Goal: Task Accomplishment & Management: Complete application form

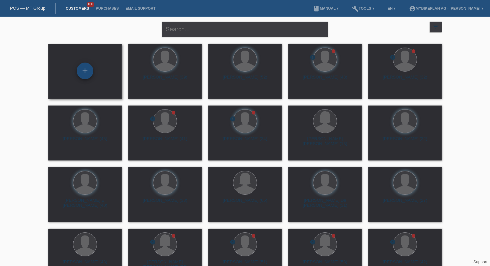
click at [88, 70] on div "+" at bounding box center [85, 71] width 17 height 17
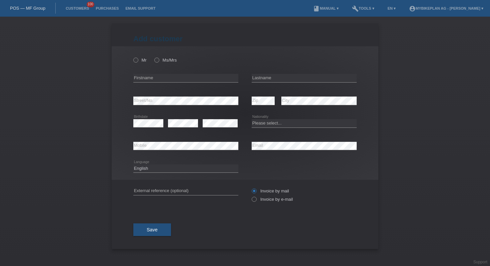
click at [255, 105] on icon at bounding box center [263, 105] width 23 height 0
click at [196, 75] on input "text" at bounding box center [185, 78] width 105 height 8
paste input "Antonio"
type input "Antonio"
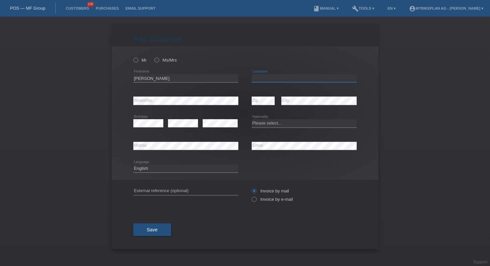
click at [284, 79] on input "text" at bounding box center [304, 78] width 105 height 8
paste input "Mammone"
type input "Mammone"
click at [257, 125] on select "Please select... Switzerland Austria Germany Liechtenstein ------------ Afghani…" at bounding box center [304, 123] width 105 height 8
select select "CH"
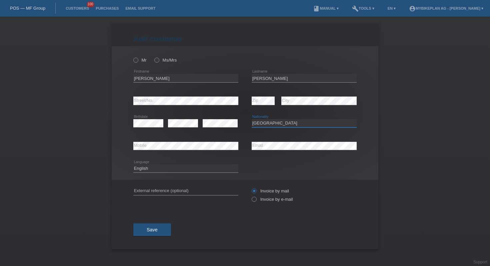
click at [183, 170] on select "Deutsch Français Italiano English" at bounding box center [185, 169] width 105 height 8
click at [159, 170] on select "Deutsch Français Italiano English" at bounding box center [185, 169] width 105 height 8
select select "de"
click at [174, 193] on input "text" at bounding box center [185, 191] width 105 height 8
paste input "44475452019"
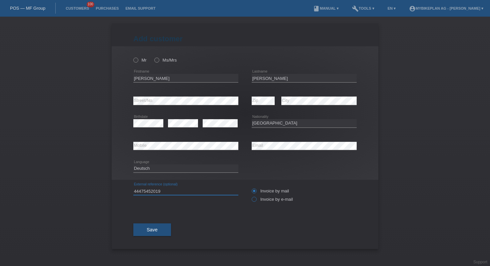
type input "44475452019"
click at [260, 199] on label "Invoice by e-mail" at bounding box center [272, 199] width 41 height 5
click at [256, 199] on input "Invoice by e-mail" at bounding box center [254, 201] width 4 height 8
radio input "true"
click at [139, 63] on div "Mr Ms/Mrs" at bounding box center [185, 60] width 105 height 14
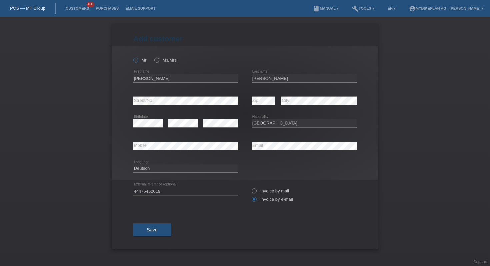
click at [132, 57] on icon at bounding box center [132, 57] width 0 height 0
click at [137, 61] on input "Mr" at bounding box center [135, 60] width 4 height 4
radio input "true"
click at [156, 232] on span "Save" at bounding box center [152, 229] width 11 height 5
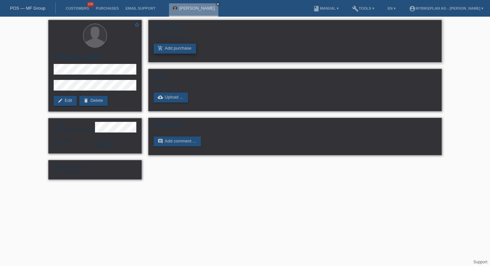
click at [187, 46] on link "add_shopping_cart Add purchase" at bounding box center [175, 49] width 42 height 10
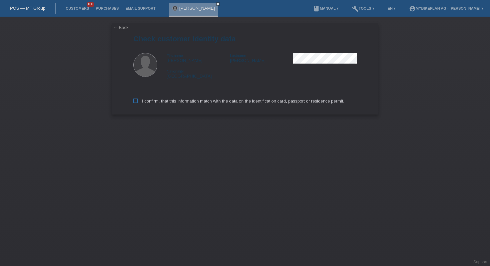
click at [183, 100] on label "I confirm, that this information match with the data on the identification card…" at bounding box center [238, 101] width 211 height 5
click at [138, 100] on input "I confirm, that this information match with the data on the identification card…" at bounding box center [135, 101] width 4 height 4
checkbox input "true"
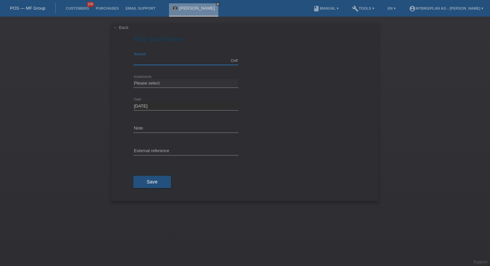
click at [151, 61] on input "text" at bounding box center [185, 61] width 105 height 8
click at [141, 60] on input "4499.00" at bounding box center [185, 61] width 105 height 8
click at [141, 61] on input "449.00" at bounding box center [185, 61] width 105 height 8
type input "4499.00"
click at [163, 83] on select "Please select 6 instalments 12 instalments 18 instalments 24 instalments 36 ins…" at bounding box center [185, 83] width 105 height 8
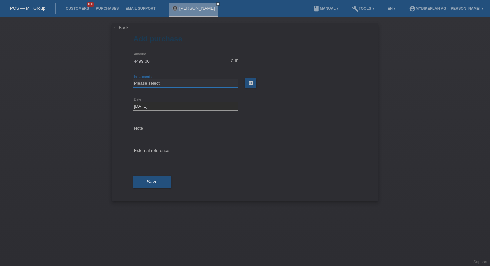
select select "488"
click at [159, 148] on input "text" at bounding box center [185, 151] width 105 height 8
paste input "44475452019"
type input "44475452019"
click at [159, 183] on button "Save" at bounding box center [152, 182] width 38 height 13
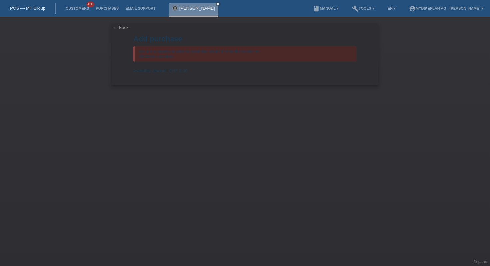
click at [195, 9] on link "Antonio Mammone" at bounding box center [197, 8] width 36 height 5
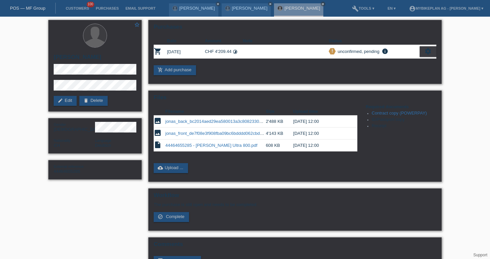
click at [38, 7] on link "POS — MF Group" at bounding box center [27, 8] width 35 height 5
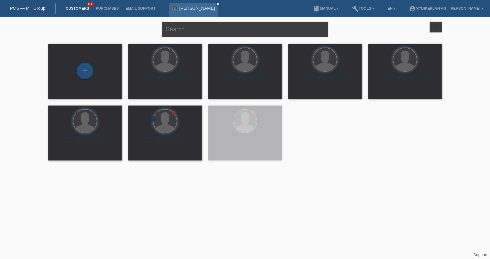
click at [219, 2] on icon "close" at bounding box center [217, 3] width 3 height 3
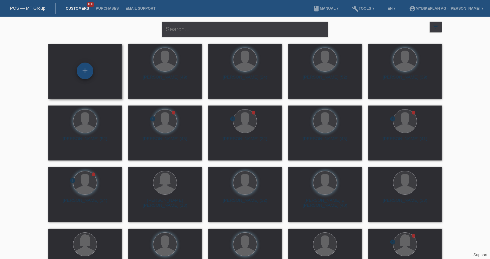
click at [88, 70] on div "+" at bounding box center [85, 71] width 17 height 17
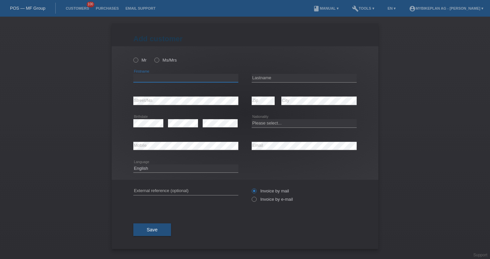
click at [169, 77] on input "text" at bounding box center [185, 78] width 105 height 8
paste input "Fabrizio"
type input "Fabrizio"
click at [281, 72] on div "error Lastname" at bounding box center [304, 78] width 105 height 23
click at [280, 80] on input "text" at bounding box center [304, 78] width 105 height 8
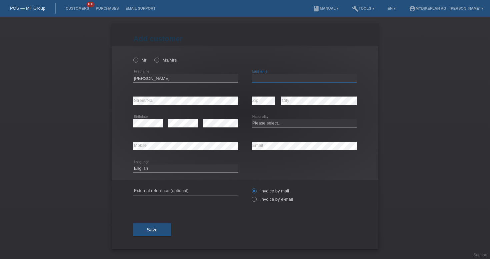
paste input "[PERSON_NAME]"
type input "[PERSON_NAME]"
click at [185, 108] on div "error Street/No." at bounding box center [185, 101] width 105 height 23
click at [283, 126] on select "Please select... Switzerland Austria Germany Liechtenstein ------------ Afghani…" at bounding box center [304, 123] width 105 height 8
select select "CH"
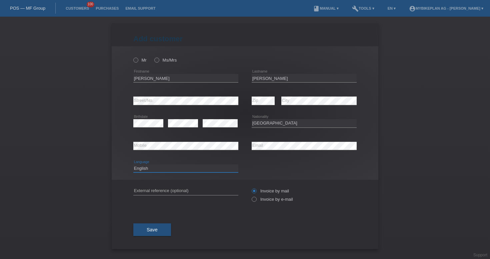
click at [208, 167] on select "Deutsch Français Italiano English" at bounding box center [185, 169] width 105 height 8
select select "fr"
click at [191, 187] on input "text" at bounding box center [185, 191] width 105 height 8
paste input "44532150667"
type input "44532150667"
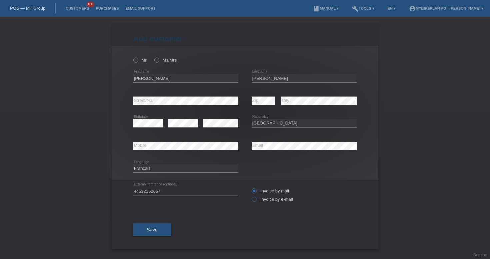
click at [251, 196] on icon at bounding box center [251, 196] width 0 height 0
click at [254, 199] on input "Invoice by e-mail" at bounding box center [254, 201] width 4 height 8
radio input "true"
click at [136, 63] on div "Mr Ms/Mrs" at bounding box center [185, 60] width 105 height 14
click at [140, 59] on label "Mr" at bounding box center [139, 60] width 13 height 5
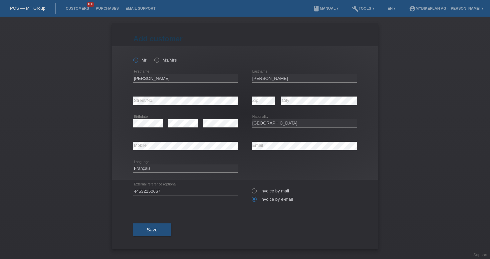
click at [138, 59] on input "Mr" at bounding box center [135, 60] width 4 height 4
radio input "true"
click at [159, 233] on button "Save" at bounding box center [152, 230] width 38 height 13
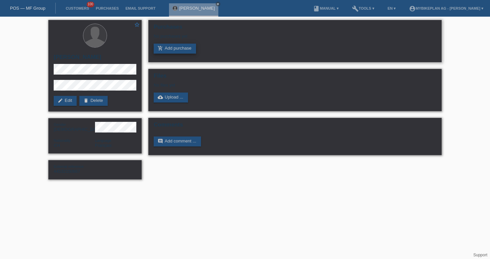
click at [192, 47] on link "add_shopping_cart Add purchase" at bounding box center [175, 49] width 42 height 10
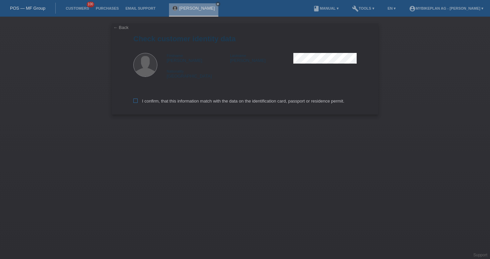
click at [191, 101] on label "I confirm, that this information match with the data on the identification card…" at bounding box center [238, 101] width 211 height 5
click at [138, 101] on input "I confirm, that this information match with the data on the identification card…" at bounding box center [135, 101] width 4 height 4
checkbox input "true"
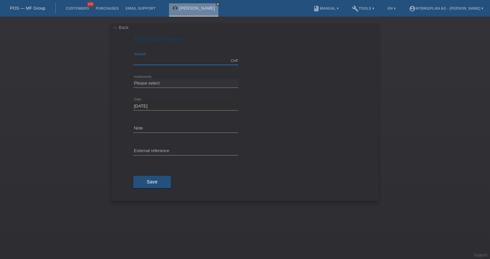
click at [188, 59] on input "text" at bounding box center [185, 61] width 105 height 8
type input "5198.00"
click at [202, 80] on select "Please select 6 instalments 12 instalments 18 instalments 24 instalments 36 ins…" at bounding box center [185, 83] width 105 height 8
click at [176, 83] on select "Please select 6 instalments 12 instalments 18 instalments 24 instalments 36 ins…" at bounding box center [185, 83] width 105 height 8
select select "484"
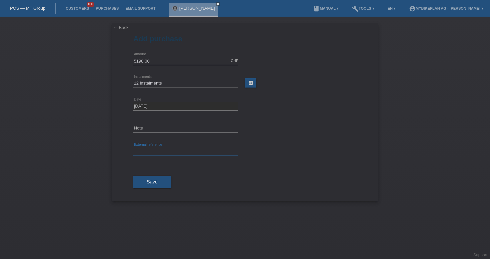
click at [166, 148] on input "text" at bounding box center [185, 151] width 105 height 8
paste input "44532150667"
paste input "44505527588"
type input "44532150667, 44505527588"
click at [162, 182] on button "Save" at bounding box center [152, 182] width 38 height 13
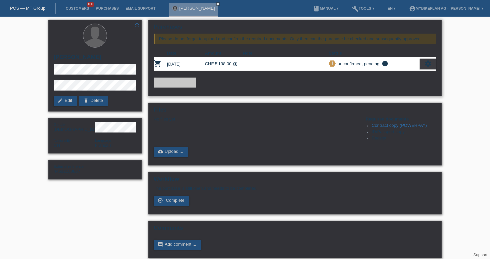
click at [423, 65] on div "settings" at bounding box center [428, 64] width 17 height 11
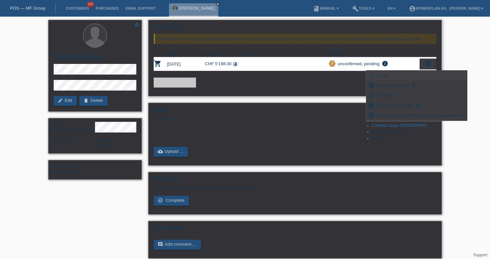
click at [373, 78] on icon "fullscreen" at bounding box center [371, 75] width 7 height 7
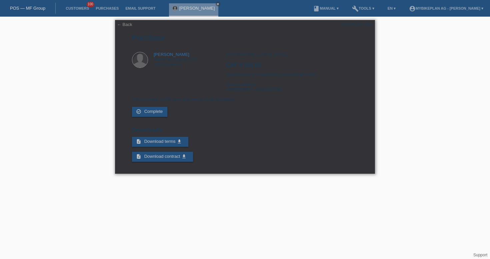
click at [350, 27] on div "POSP00027992" at bounding box center [356, 24] width 31 height 5
copy div "POSP00027992"
click at [349, 23] on div "POSP00027992" at bounding box center [356, 24] width 31 height 5
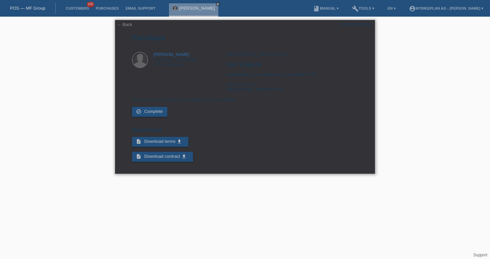
click at [125, 26] on link "← Back" at bounding box center [124, 24] width 15 height 5
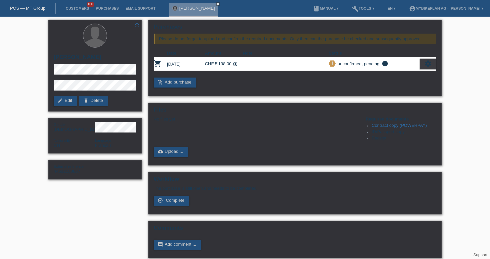
click at [33, 6] on link "POS — MF Group" at bounding box center [27, 8] width 35 height 5
